Goal: Task Accomplishment & Management: Use online tool/utility

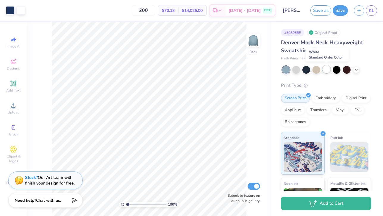
click at [327, 68] on div at bounding box center [326, 69] width 8 height 8
click at [298, 72] on div at bounding box center [296, 69] width 8 height 8
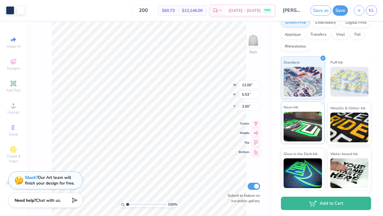
scroll to position [75, 0]
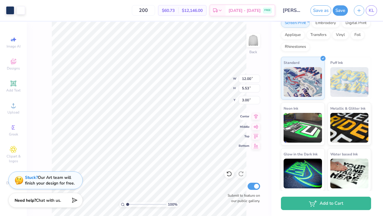
type input "11.29"
type input "5.20"
type input "3.29"
type input "3.00"
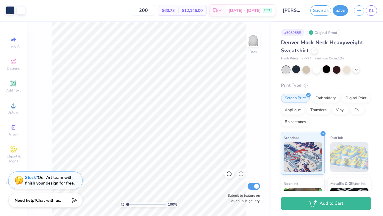
scroll to position [0, 0]
click at [347, 69] on div at bounding box center [347, 69] width 8 height 8
click at [356, 68] on icon at bounding box center [356, 69] width 5 height 5
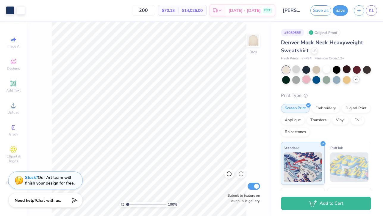
click at [306, 81] on div at bounding box center [306, 80] width 8 height 8
click at [299, 72] on div at bounding box center [296, 69] width 8 height 8
click at [344, 78] on div at bounding box center [347, 80] width 8 height 8
click at [318, 82] on div at bounding box center [316, 80] width 8 height 8
click at [316, 80] on div at bounding box center [316, 80] width 8 height 8
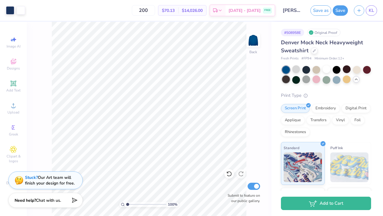
click at [288, 82] on div at bounding box center [286, 80] width 8 height 8
click at [337, 70] on div at bounding box center [336, 69] width 8 height 8
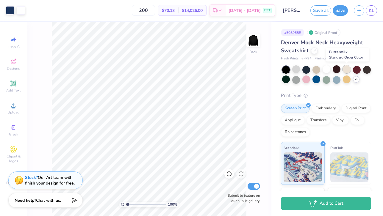
click at [345, 70] on div at bounding box center [347, 69] width 8 height 8
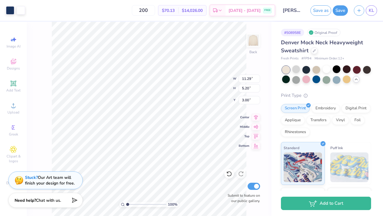
type input "11.09"
type input "5.10"
type input "3.09"
click at [317, 70] on div at bounding box center [316, 69] width 8 height 8
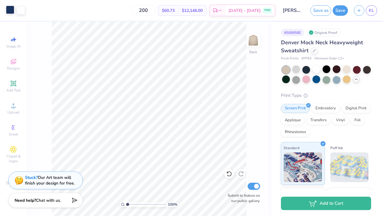
click at [10, 12] on div at bounding box center [10, 10] width 8 height 8
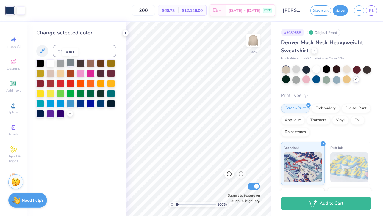
click at [71, 65] on div at bounding box center [71, 63] width 8 height 8
click at [102, 105] on div at bounding box center [101, 103] width 8 height 8
click at [109, 103] on div at bounding box center [111, 103] width 8 height 8
click at [78, 74] on div at bounding box center [81, 73] width 8 height 8
click at [101, 103] on div at bounding box center [101, 103] width 8 height 8
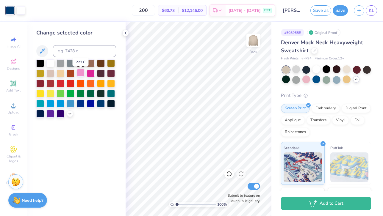
click at [79, 74] on div at bounding box center [81, 73] width 8 height 8
click at [99, 103] on div at bounding box center [101, 103] width 8 height 8
click at [112, 104] on div at bounding box center [111, 103] width 8 height 8
click at [344, 72] on div at bounding box center [347, 69] width 8 height 8
click at [102, 106] on div at bounding box center [101, 103] width 8 height 8
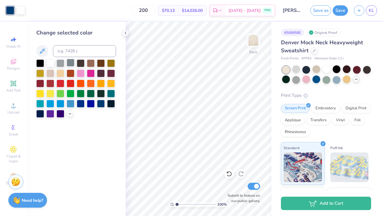
click at [71, 62] on div at bounding box center [71, 63] width 8 height 8
click at [62, 63] on div at bounding box center [61, 63] width 8 height 8
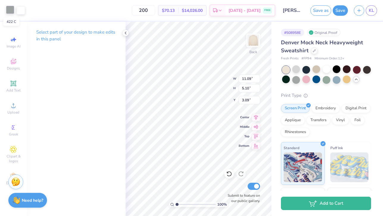
click at [10, 12] on div at bounding box center [10, 10] width 8 height 8
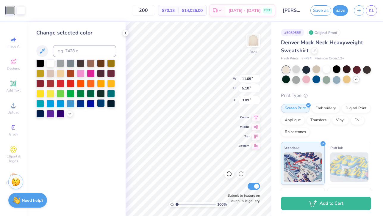
click at [100, 106] on div at bounding box center [101, 103] width 8 height 8
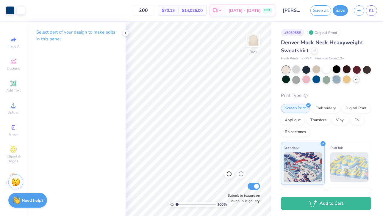
click at [339, 80] on div at bounding box center [336, 80] width 8 height 8
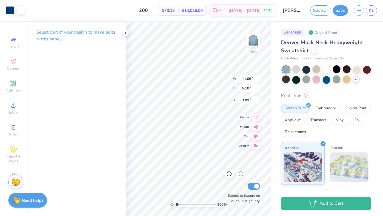
type input "10.64"
type input "4.90"
type input "3.33"
type input "3.00"
click at [246, 51] on div "Back" at bounding box center [253, 44] width 14 height 21
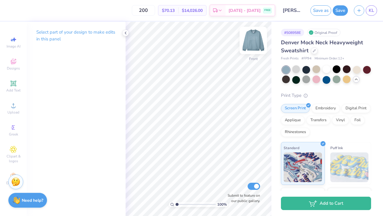
click at [250, 45] on img at bounding box center [253, 41] width 24 height 24
click at [316, 80] on div at bounding box center [316, 80] width 8 height 8
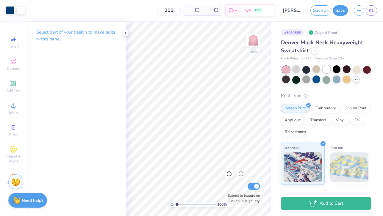
click at [327, 69] on div at bounding box center [326, 69] width 8 height 8
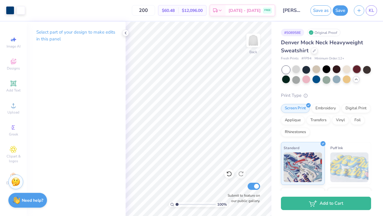
click at [357, 68] on div at bounding box center [357, 69] width 8 height 8
click at [318, 72] on div at bounding box center [316, 69] width 8 height 8
click at [294, 69] on div at bounding box center [296, 69] width 8 height 8
click at [307, 69] on div at bounding box center [306, 69] width 8 height 8
click at [347, 69] on div at bounding box center [347, 69] width 8 height 8
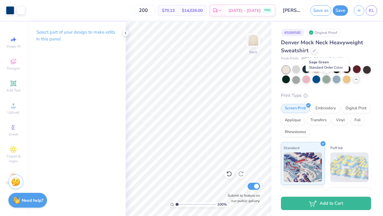
click at [327, 81] on div at bounding box center [326, 80] width 8 height 8
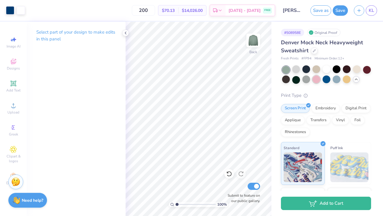
click at [316, 81] on div at bounding box center [316, 80] width 8 height 8
click at [309, 81] on div at bounding box center [306, 80] width 8 height 8
click at [287, 80] on div at bounding box center [286, 80] width 8 height 8
click at [357, 70] on div at bounding box center [357, 69] width 8 height 8
click at [374, 10] on link "KL" at bounding box center [370, 10] width 11 height 10
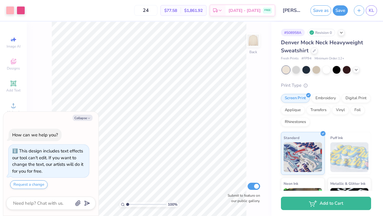
click at [251, 110] on div "100 % Back Submit to feature on our public gallery." at bounding box center [149, 119] width 244 height 194
click at [357, 70] on icon at bounding box center [356, 69] width 5 height 5
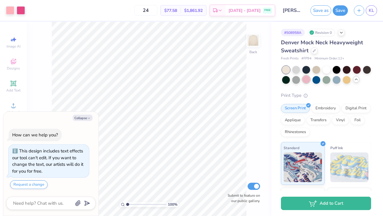
click at [307, 79] on div at bounding box center [306, 80] width 8 height 8
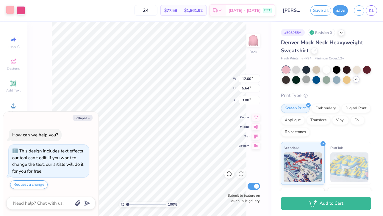
click at [11, 11] on div at bounding box center [10, 10] width 8 height 8
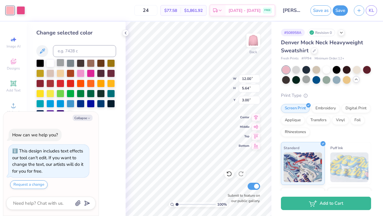
click at [61, 63] on div at bounding box center [61, 63] width 8 height 8
click at [53, 65] on div at bounding box center [50, 63] width 8 height 8
click at [22, 8] on div at bounding box center [21, 10] width 8 height 8
click at [60, 64] on div at bounding box center [61, 63] width 8 height 8
click at [81, 118] on button "Collapse" at bounding box center [83, 118] width 20 height 6
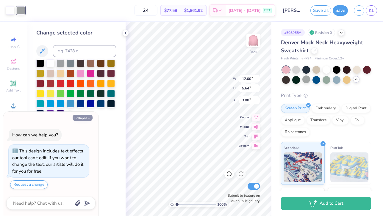
type textarea "x"
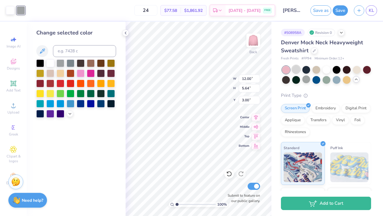
click at [298, 68] on div at bounding box center [296, 69] width 8 height 8
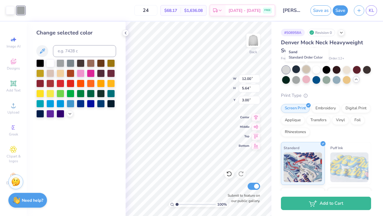
click at [306, 71] on div at bounding box center [306, 69] width 8 height 8
click at [316, 70] on div at bounding box center [316, 69] width 8 height 8
click at [308, 81] on div at bounding box center [306, 80] width 8 height 8
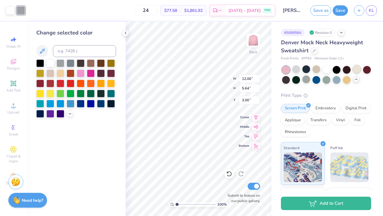
click at [358, 72] on div at bounding box center [357, 69] width 8 height 8
click at [37, 77] on div at bounding box center [40, 73] width 8 height 8
click at [89, 63] on div at bounding box center [91, 63] width 8 height 8
click at [273, 111] on div "# 508958A Revision 0 Denver Mock Neck Heavyweight Sweatshirt Fresh Prints # FP9…" at bounding box center [327, 149] width 112 height 255
click at [274, 54] on div "# 508958A Revision 0 Denver Mock Neck Heavyweight Sweatshirt Fresh Prints # FP9…" at bounding box center [327, 149] width 112 height 255
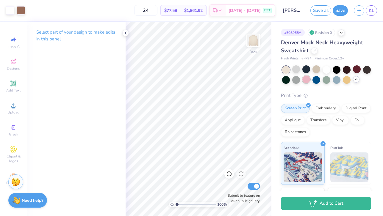
click at [306, 79] on div at bounding box center [306, 80] width 8 height 8
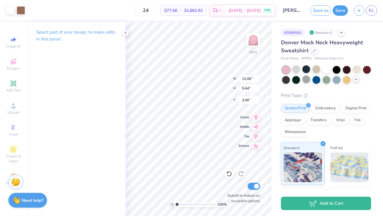
type input "11.36"
type input "5.34"
type input "3.25"
click at [221, 77] on div "100 % Back W 11.36 11.36 " H 5.34 5.34 " Y 3.25 3.25 " Center Middle Top Bottom…" at bounding box center [198, 119] width 146 height 194
type input "11.56"
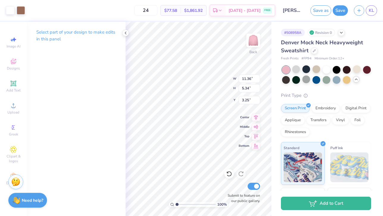
type input "5.44"
type input "3.25"
click at [329, 81] on div at bounding box center [326, 80] width 8 height 8
click at [22, 11] on div at bounding box center [21, 10] width 8 height 8
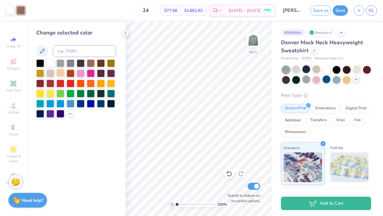
click at [62, 77] on div at bounding box center [61, 73] width 8 height 8
click at [40, 71] on div at bounding box center [40, 73] width 8 height 8
click at [314, 78] on div at bounding box center [316, 80] width 8 height 8
click at [42, 52] on icon at bounding box center [42, 51] width 7 height 7
click at [81, 73] on div at bounding box center [81, 73] width 8 height 8
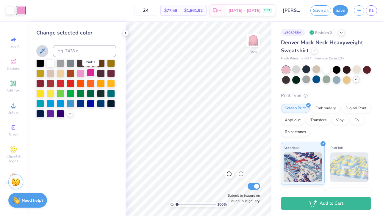
click at [87, 74] on div at bounding box center [91, 73] width 8 height 8
click at [83, 74] on div at bounding box center [81, 73] width 8 height 8
click at [51, 74] on div at bounding box center [50, 73] width 8 height 8
click at [316, 67] on div at bounding box center [316, 69] width 8 height 8
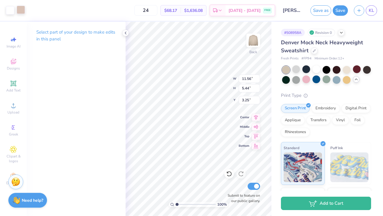
click at [22, 8] on div at bounding box center [21, 10] width 8 height 8
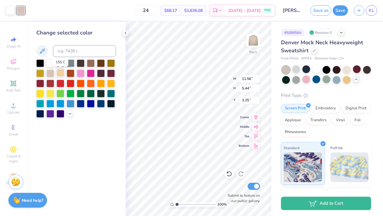
click at [60, 76] on div at bounding box center [61, 73] width 8 height 8
click at [79, 64] on div at bounding box center [81, 63] width 8 height 8
click at [101, 104] on div at bounding box center [101, 103] width 8 height 8
click at [302, 66] on div at bounding box center [326, 75] width 89 height 18
click at [297, 66] on div at bounding box center [296, 69] width 8 height 8
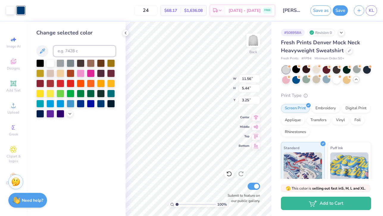
type input "50"
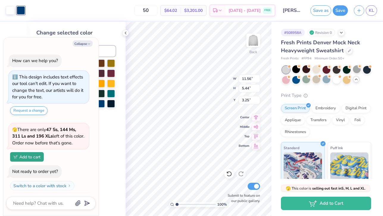
scroll to position [11, 0]
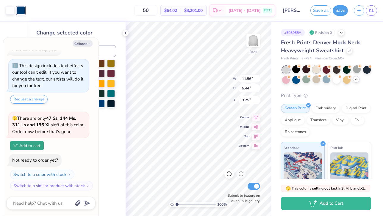
click at [317, 67] on icon at bounding box center [319, 66] width 4 height 4
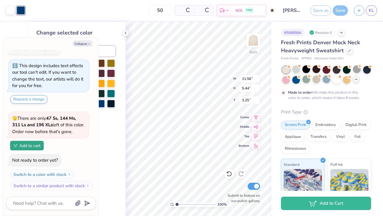
scroll to position [67, 0]
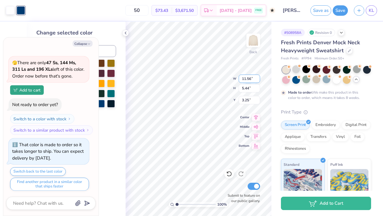
type textarea "x"
type input "3.30"
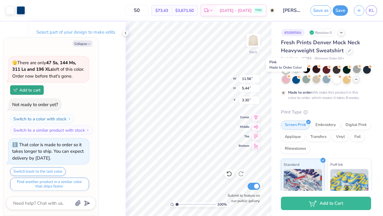
click at [285, 79] on div at bounding box center [286, 80] width 8 height 8
click at [125, 33] on polyline at bounding box center [125, 33] width 1 height 2
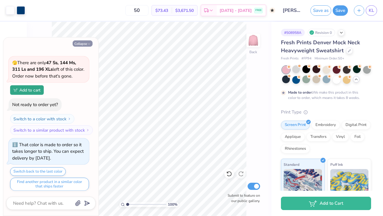
click at [80, 42] on button "Collapse" at bounding box center [83, 43] width 20 height 6
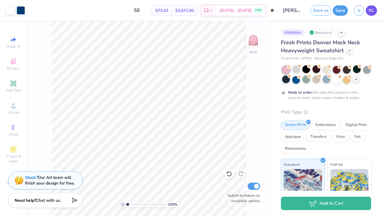
click at [372, 10] on span "KL" at bounding box center [370, 10] width 5 height 7
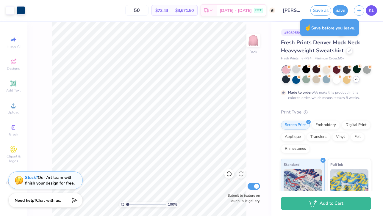
type textarea "x"
